Goal: Task Accomplishment & Management: Use online tool/utility

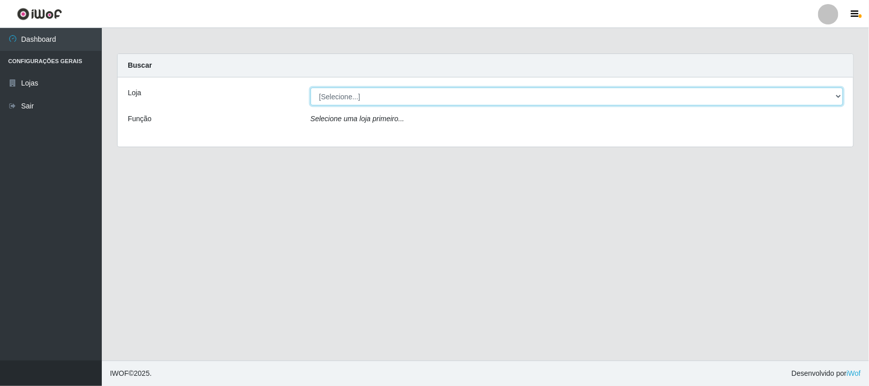
click at [704, 90] on select "[Selecione...] Hiper Queiroz - [GEOGRAPHIC_DATA]" at bounding box center [576, 97] width 532 height 18
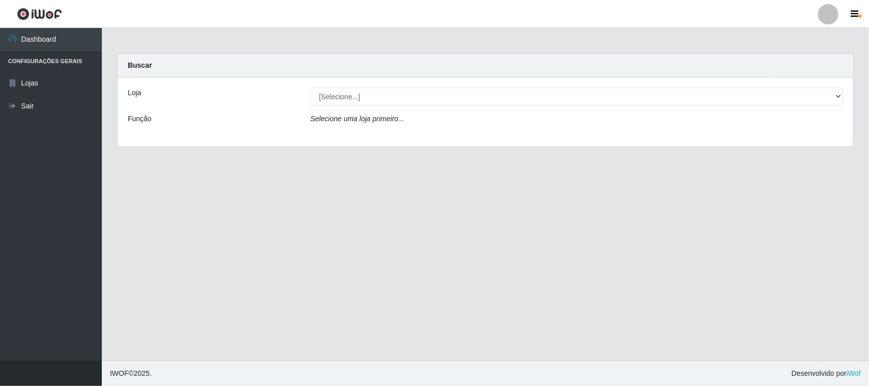
click at [559, 140] on div "Loja [Selecione...] Hiper Queiroz - Alto da Conceição Função Selecione uma loja…" at bounding box center [485, 111] width 735 height 69
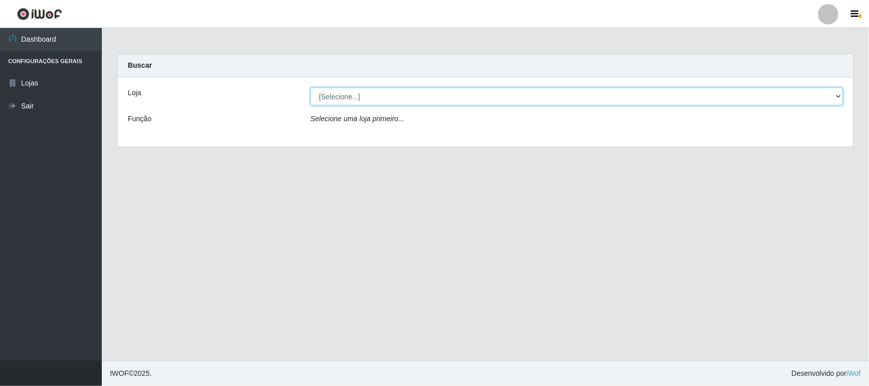
drag, startPoint x: 434, startPoint y: 95, endPoint x: 437, endPoint y: 104, distance: 9.7
click at [434, 95] on select "[Selecione...] Hiper Queiroz - [GEOGRAPHIC_DATA]" at bounding box center [576, 97] width 532 height 18
select select "515"
click at [310, 88] on select "[Selecione...] Hiper Queiroz - [GEOGRAPHIC_DATA]" at bounding box center [576, 97] width 532 height 18
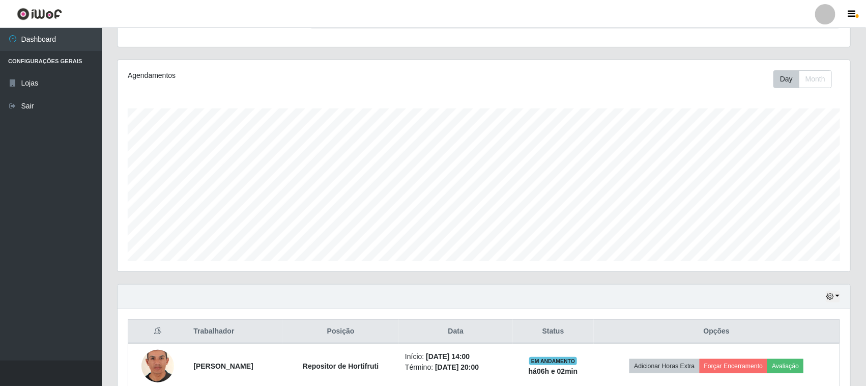
scroll to position [155, 0]
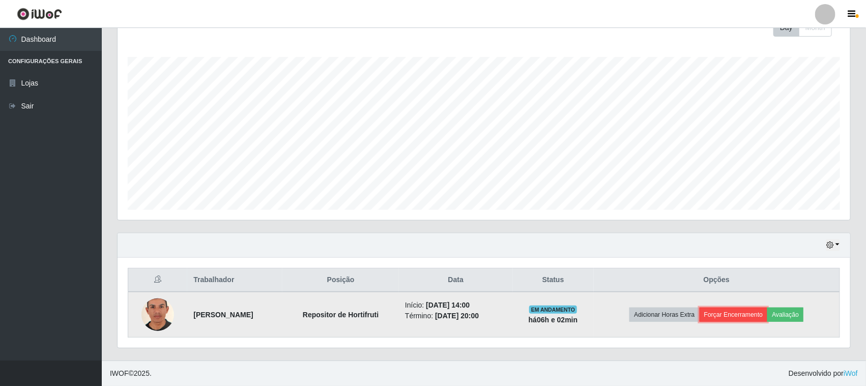
click at [728, 314] on button "Forçar Encerramento" at bounding box center [734, 314] width 68 height 14
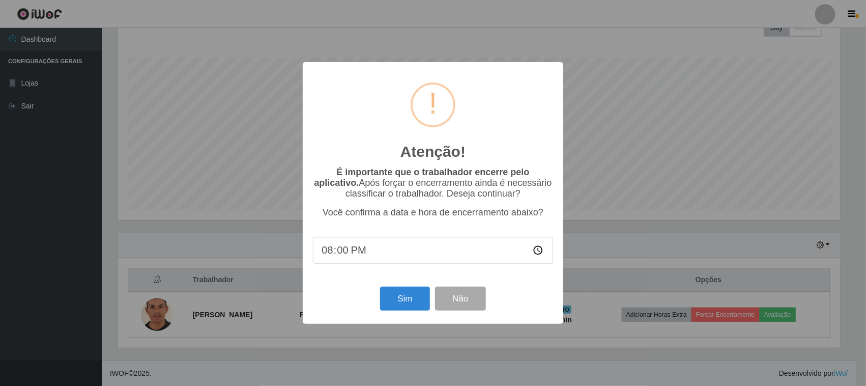
scroll to position [212, 726]
click at [429, 253] on input "20:00" at bounding box center [435, 250] width 240 height 27
drag, startPoint x: 426, startPoint y: 256, endPoint x: 383, endPoint y: 257, distance: 42.8
click at [419, 255] on input "20:00" at bounding box center [435, 250] width 240 height 27
click at [342, 251] on input "20:00" at bounding box center [435, 250] width 240 height 27
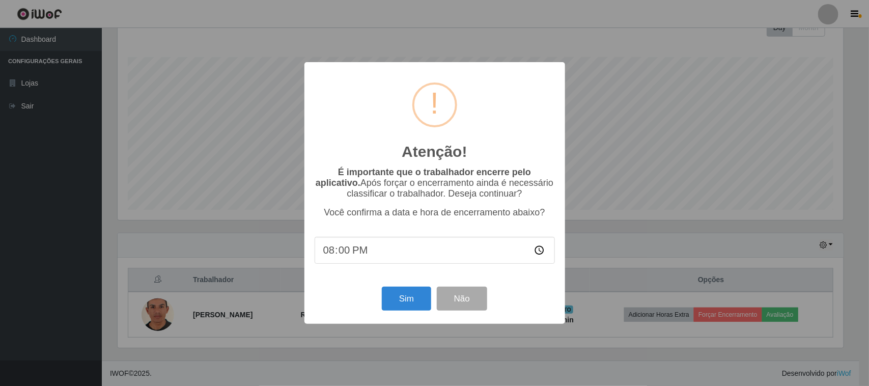
type input "20:02"
click at [364, 253] on input "20:02" at bounding box center [435, 250] width 240 height 27
type input "20:00"
click at [400, 303] on button "Sim" at bounding box center [406, 299] width 49 height 24
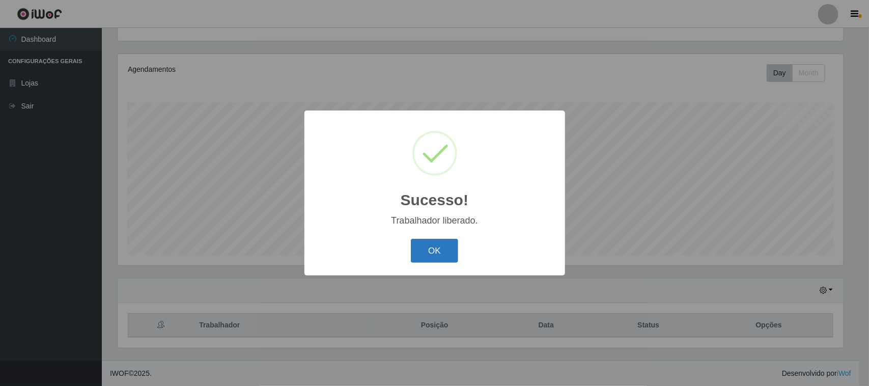
click at [434, 245] on button "OK" at bounding box center [434, 251] width 47 height 24
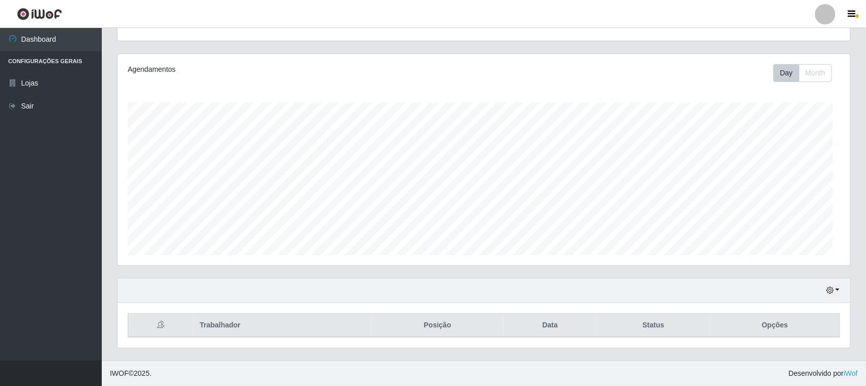
scroll to position [212, 733]
